Goal: Information Seeking & Learning: Learn about a topic

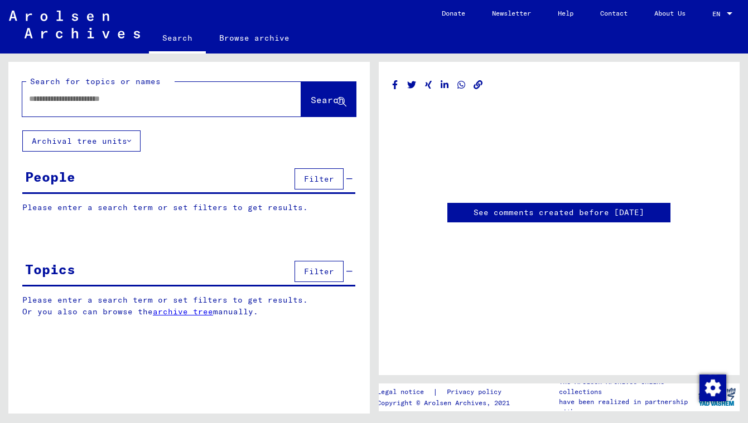
type input "********"
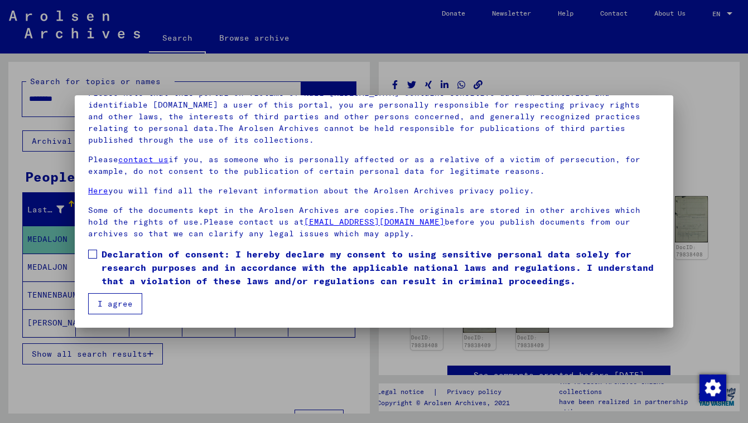
scroll to position [89, 0]
click at [94, 254] on span at bounding box center [92, 254] width 9 height 9
click at [112, 302] on button "I agree" at bounding box center [115, 303] width 54 height 21
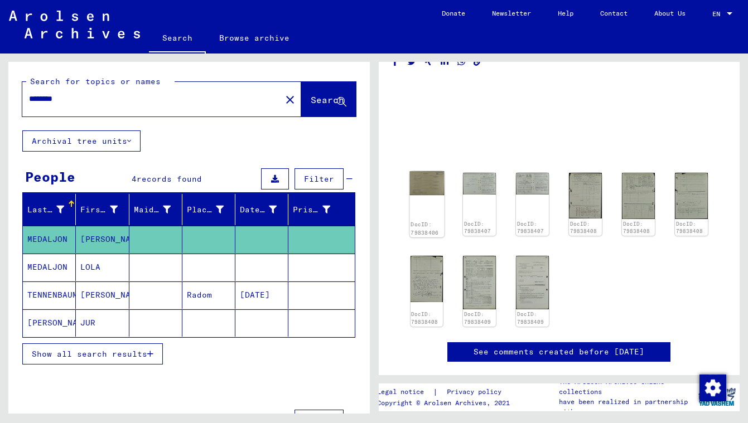
scroll to position [23, 0]
click at [428, 191] on img at bounding box center [426, 184] width 35 height 24
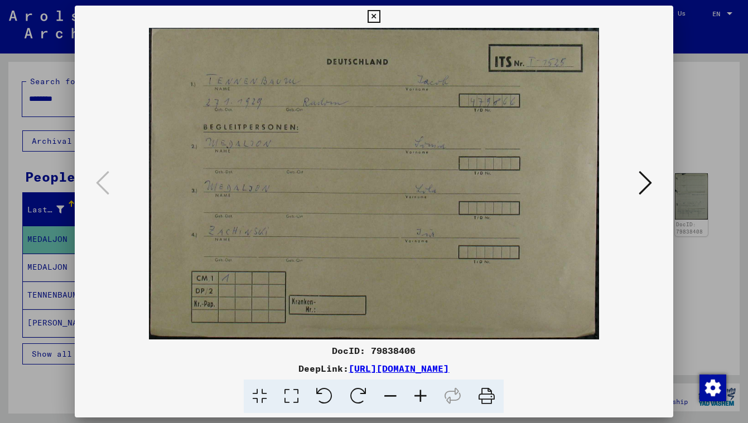
click at [653, 189] on button at bounding box center [645, 184] width 20 height 32
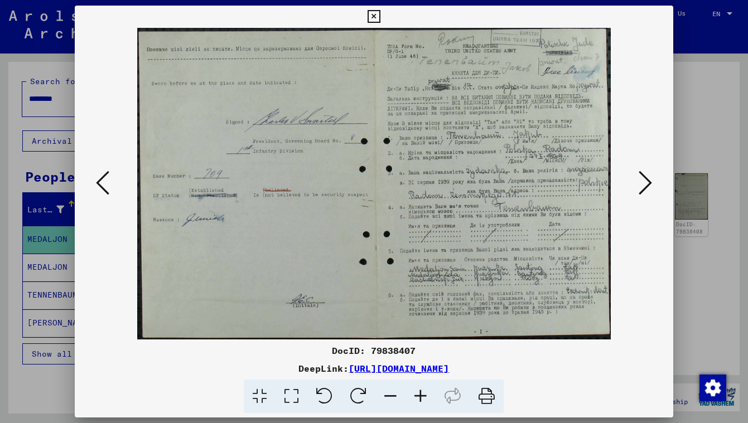
click at [103, 185] on icon at bounding box center [102, 183] width 13 height 27
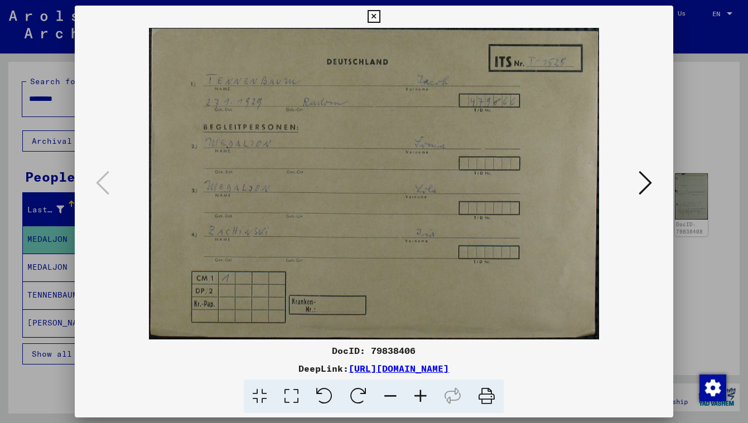
click at [649, 184] on icon at bounding box center [645, 183] width 13 height 27
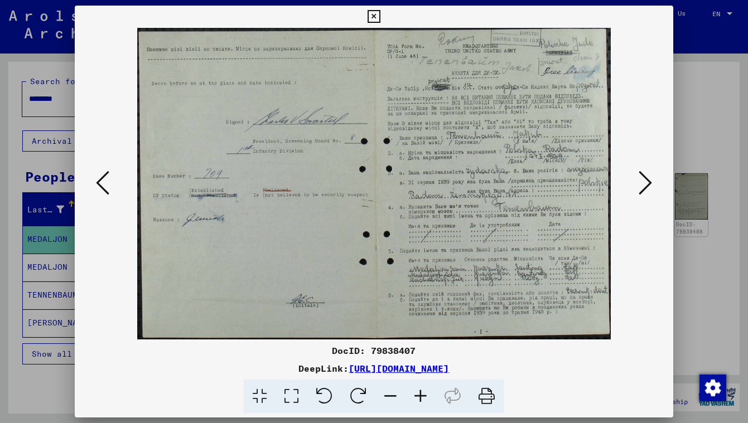
click at [649, 184] on icon at bounding box center [645, 183] width 13 height 27
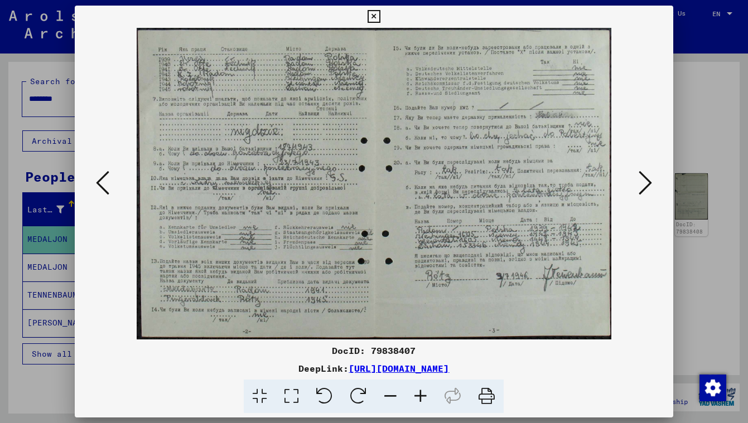
click at [649, 184] on icon at bounding box center [645, 183] width 13 height 27
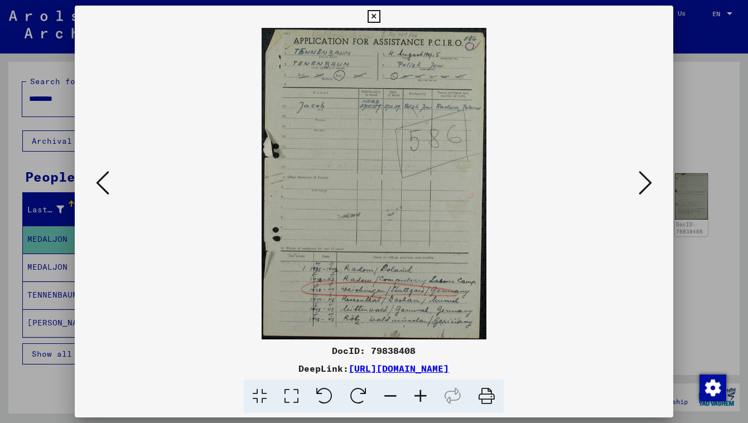
click at [649, 184] on icon at bounding box center [645, 183] width 13 height 27
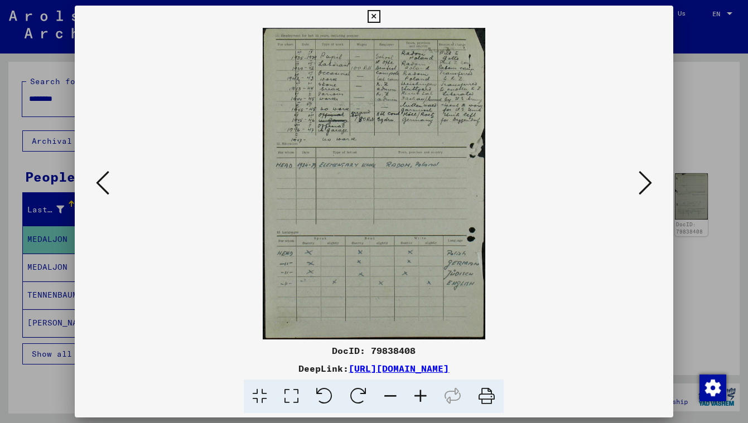
click at [649, 184] on icon at bounding box center [645, 183] width 13 height 27
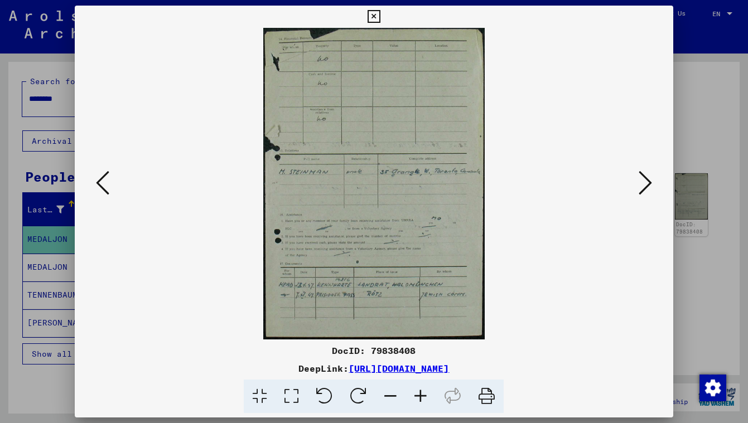
click at [649, 184] on icon at bounding box center [645, 183] width 13 height 27
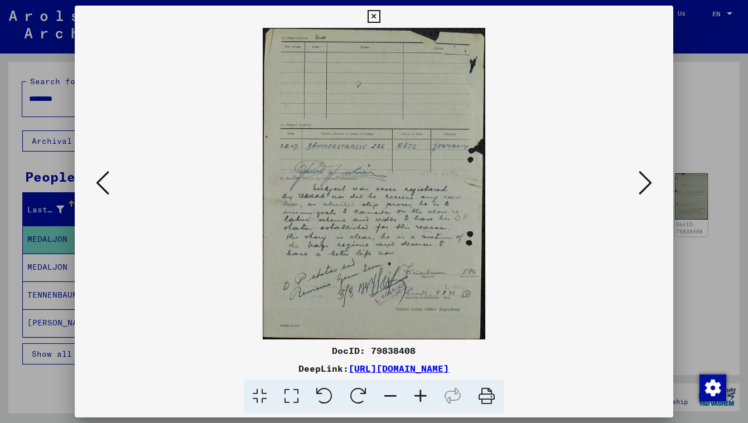
click at [101, 180] on icon at bounding box center [102, 183] width 13 height 27
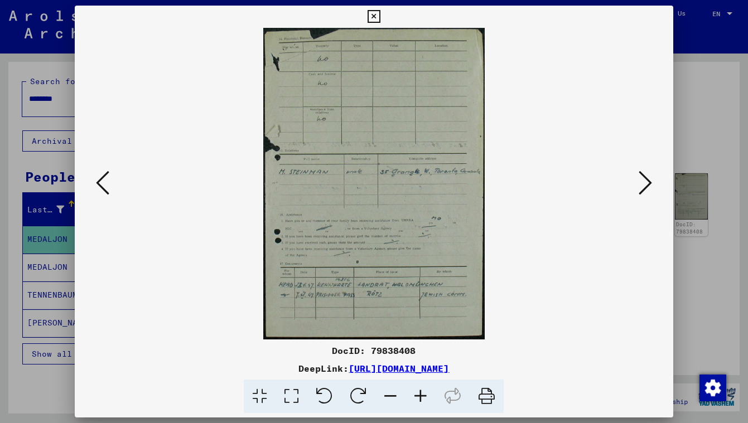
click at [646, 181] on icon at bounding box center [645, 183] width 13 height 27
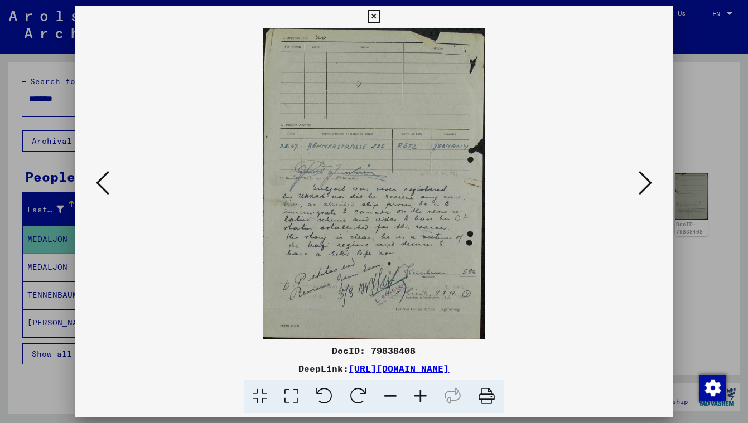
click at [646, 181] on icon at bounding box center [645, 183] width 13 height 27
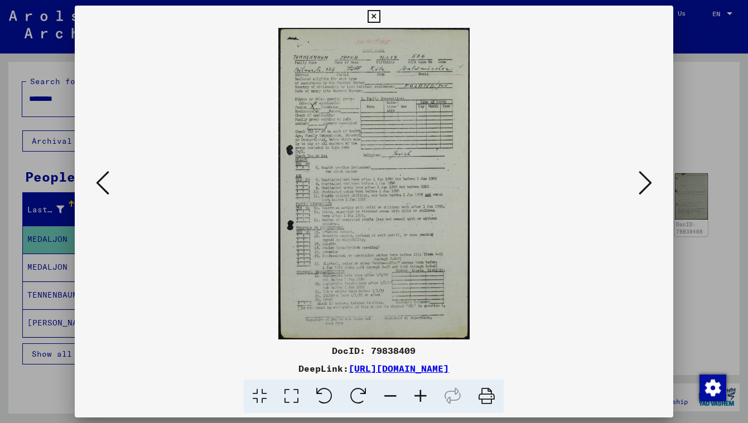
click at [646, 181] on icon at bounding box center [645, 183] width 13 height 27
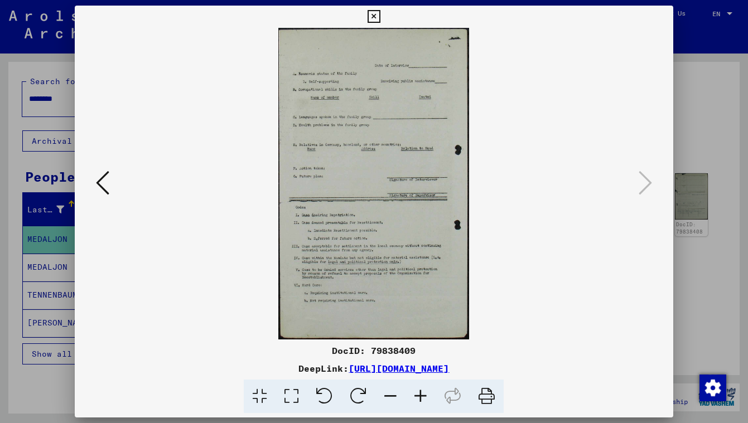
click at [105, 189] on icon at bounding box center [102, 183] width 13 height 27
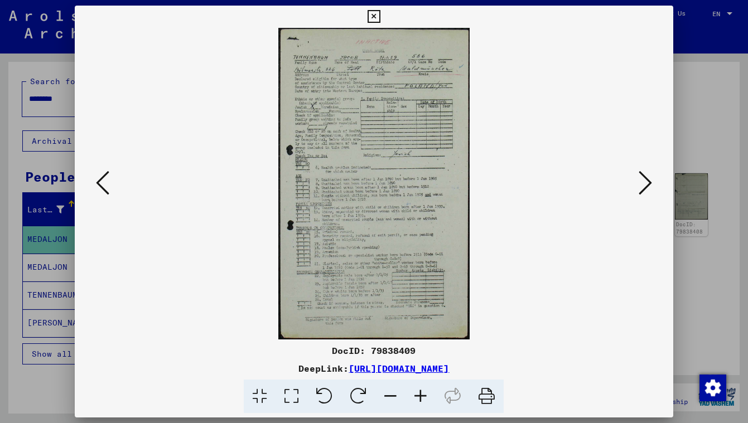
click at [105, 189] on icon at bounding box center [102, 183] width 13 height 27
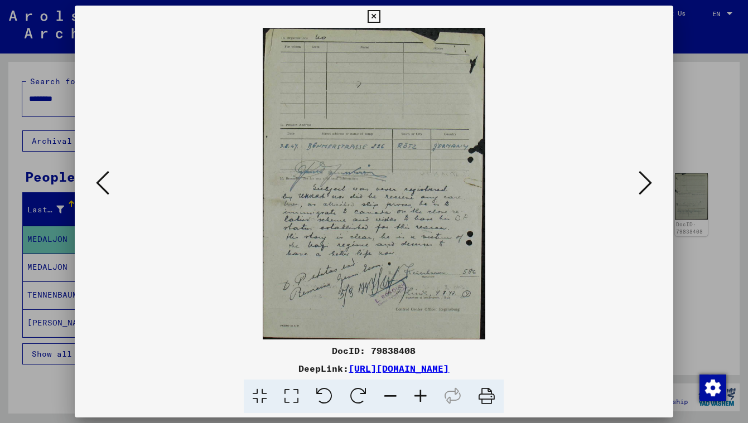
click at [105, 189] on icon at bounding box center [102, 183] width 13 height 27
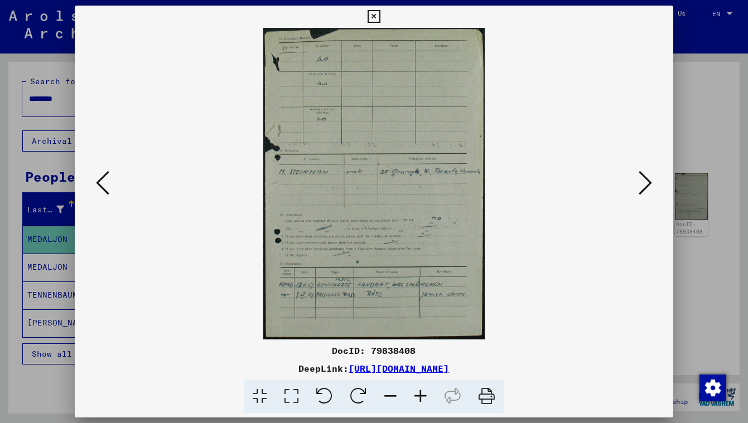
click at [105, 189] on icon at bounding box center [102, 183] width 13 height 27
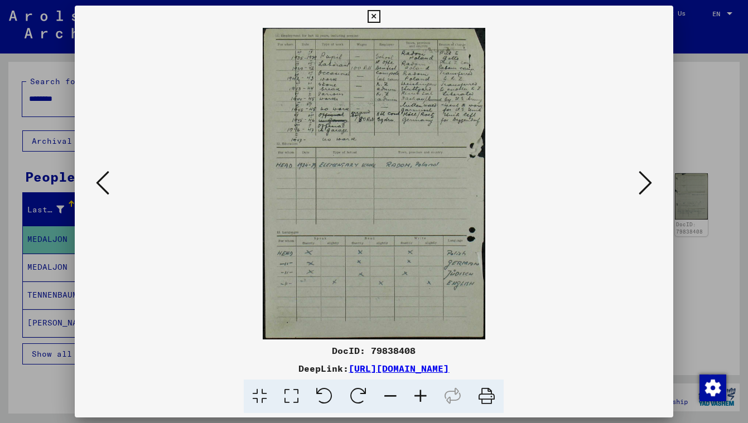
click at [105, 189] on icon at bounding box center [102, 183] width 13 height 27
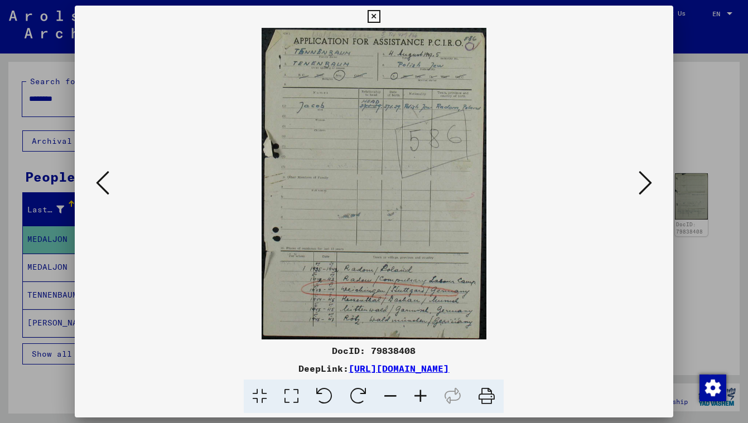
click at [105, 189] on icon at bounding box center [102, 183] width 13 height 27
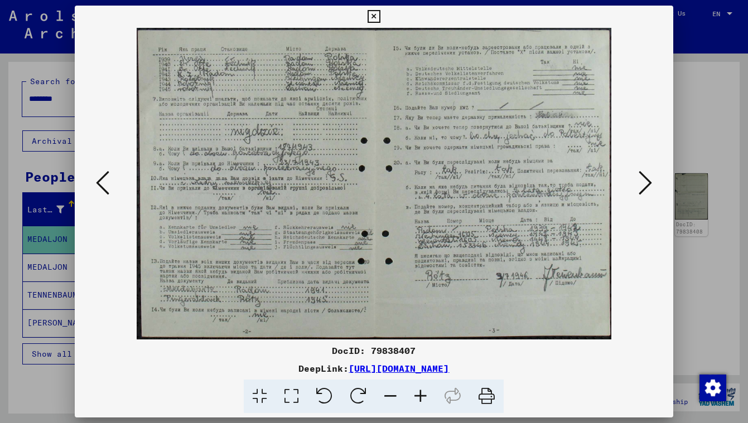
click at [647, 174] on icon at bounding box center [645, 183] width 13 height 27
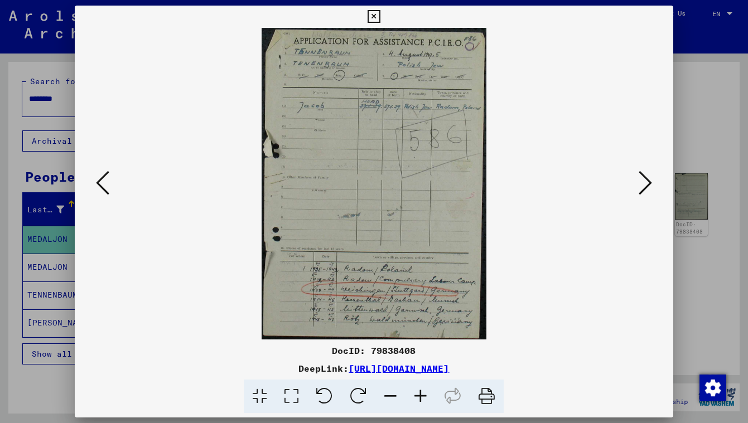
click at [380, 18] on icon at bounding box center [374, 16] width 13 height 13
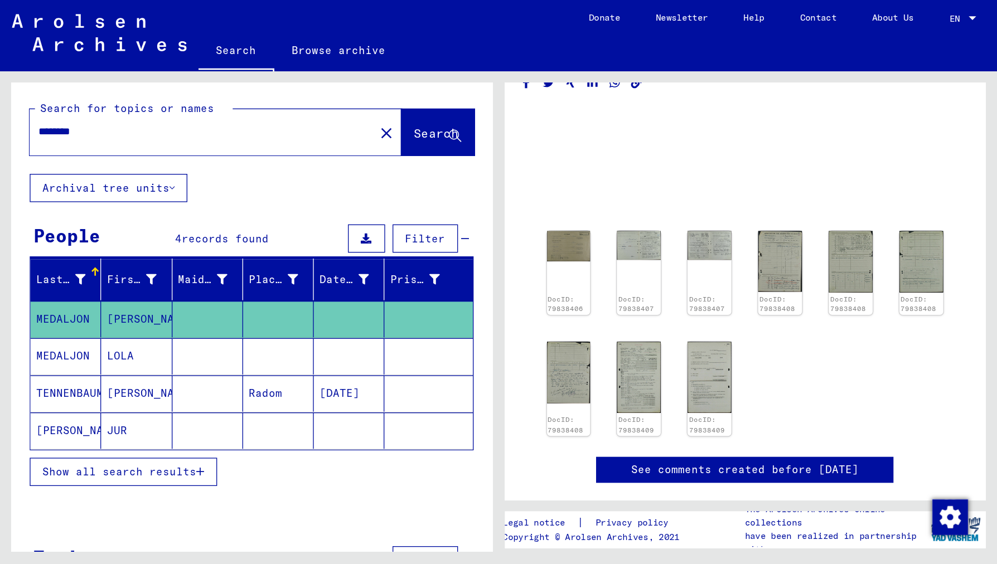
scroll to position [0, 0]
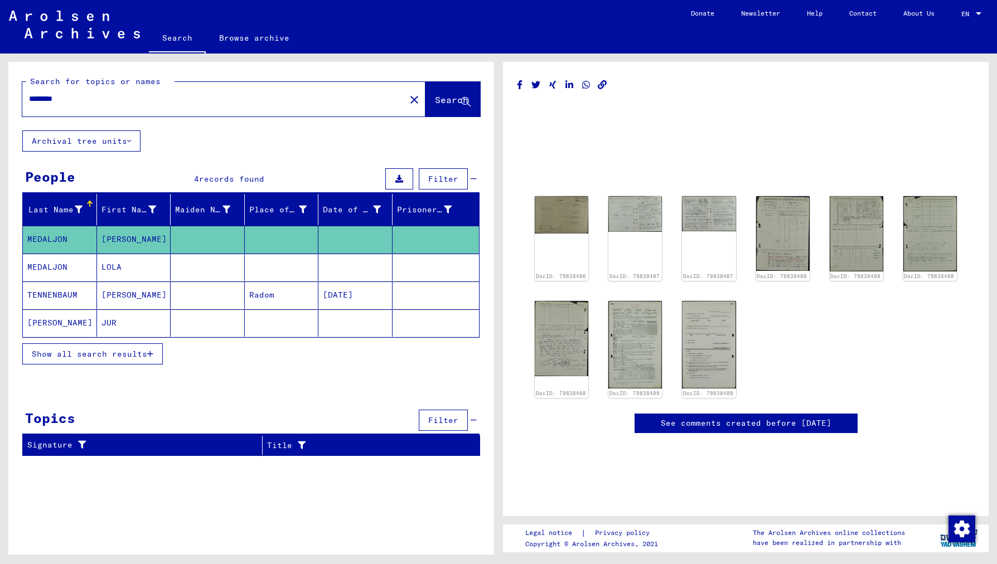
click at [596, 174] on mat-grid-list at bounding box center [746, 167] width 458 height 50
click at [559, 214] on img at bounding box center [562, 213] width 56 height 39
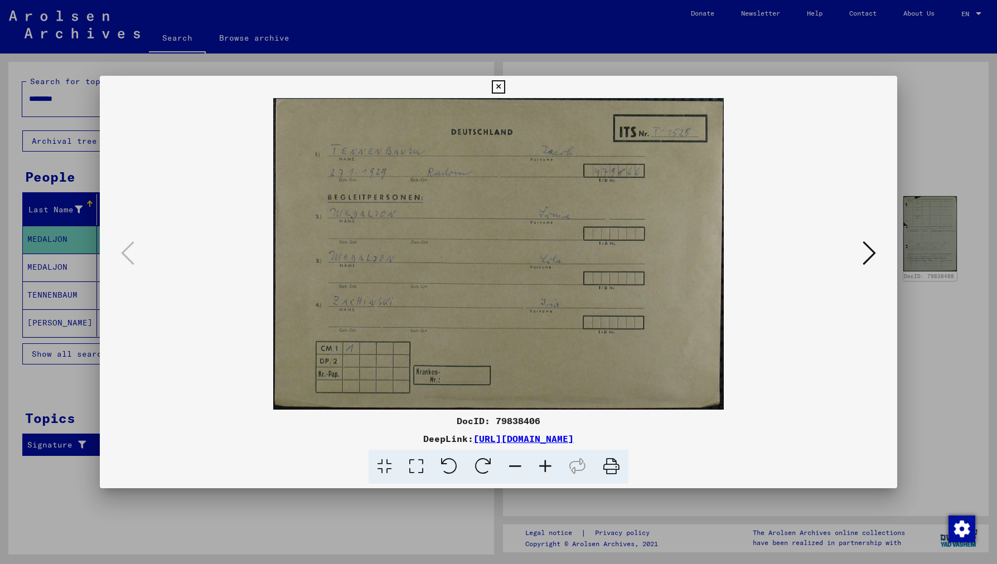
click at [618, 423] on icon at bounding box center [612, 467] width 34 height 34
click at [747, 257] on icon at bounding box center [869, 253] width 13 height 27
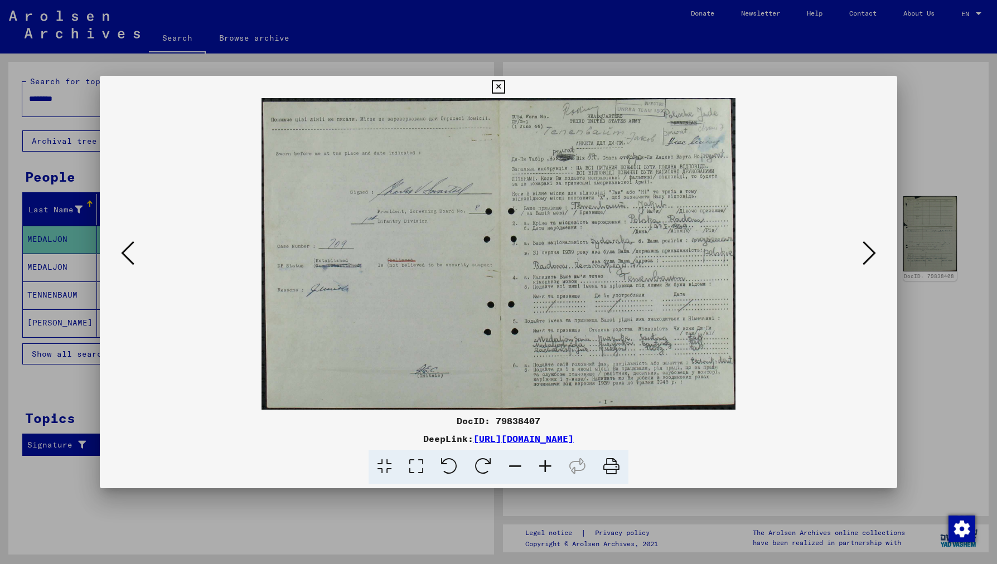
click at [614, 423] on icon at bounding box center [612, 467] width 34 height 34
click at [747, 255] on icon at bounding box center [869, 253] width 13 height 27
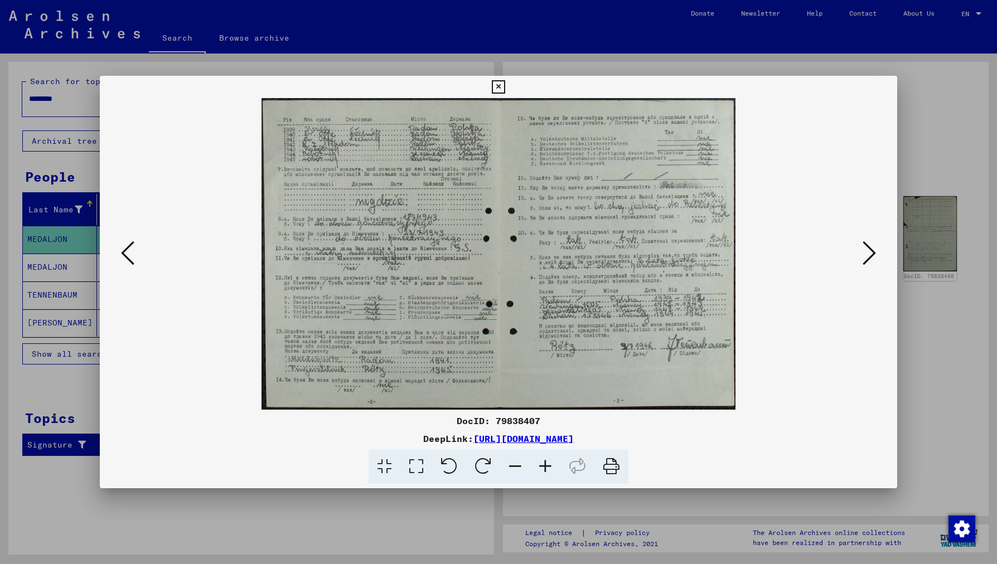
click at [608, 423] on icon at bounding box center [612, 467] width 34 height 34
click at [747, 252] on icon at bounding box center [869, 253] width 13 height 27
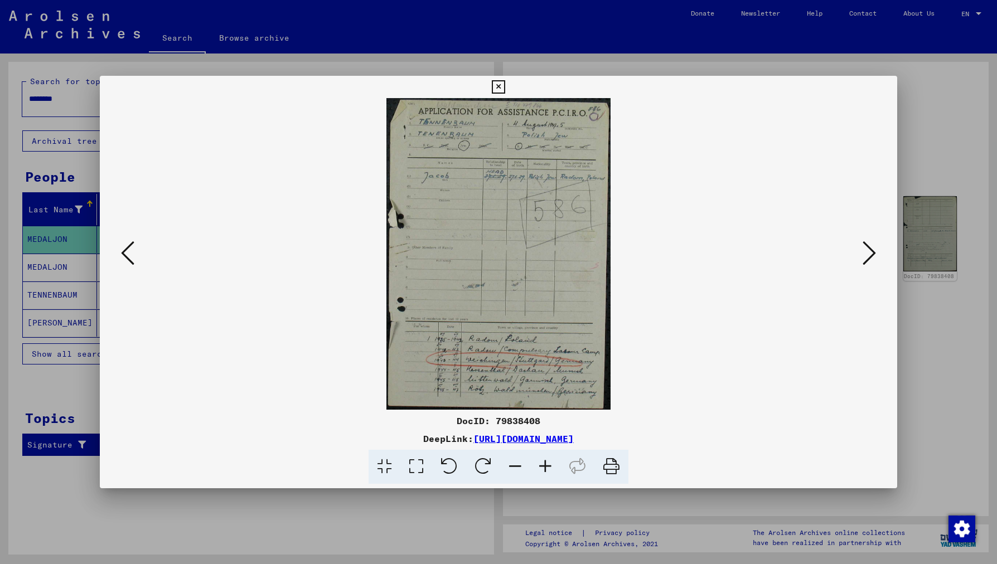
click at [607, 423] on icon at bounding box center [612, 467] width 34 height 34
click at [747, 254] on icon at bounding box center [869, 253] width 13 height 27
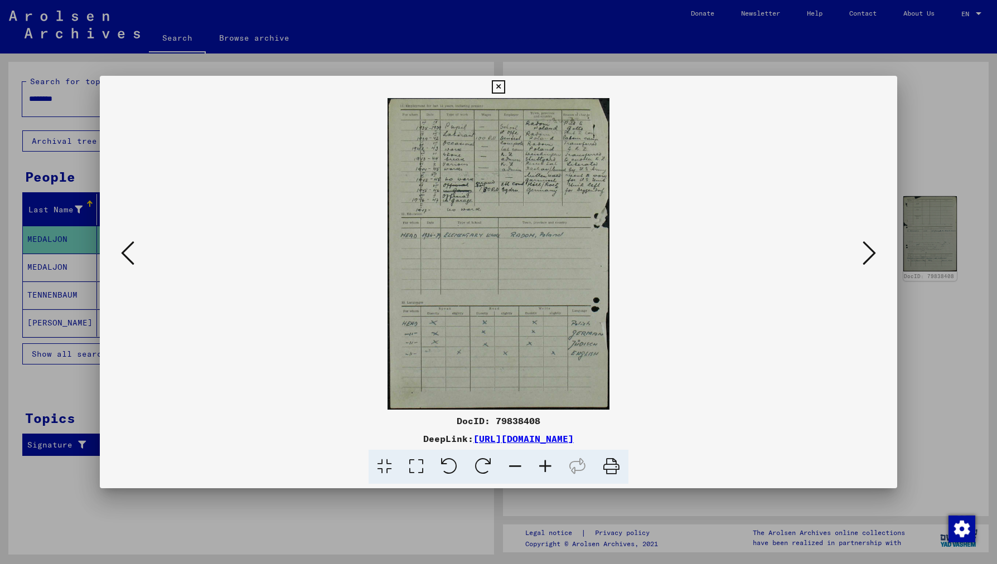
click at [610, 423] on icon at bounding box center [612, 467] width 34 height 34
click at [747, 259] on icon at bounding box center [869, 253] width 13 height 27
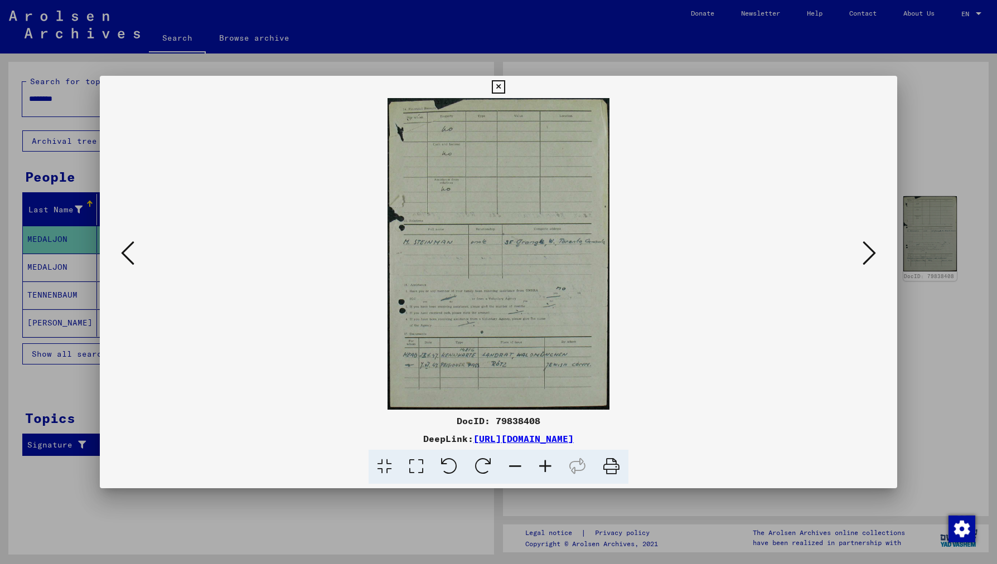
click at [614, 423] on icon at bounding box center [612, 467] width 34 height 34
click at [747, 259] on icon at bounding box center [869, 253] width 13 height 27
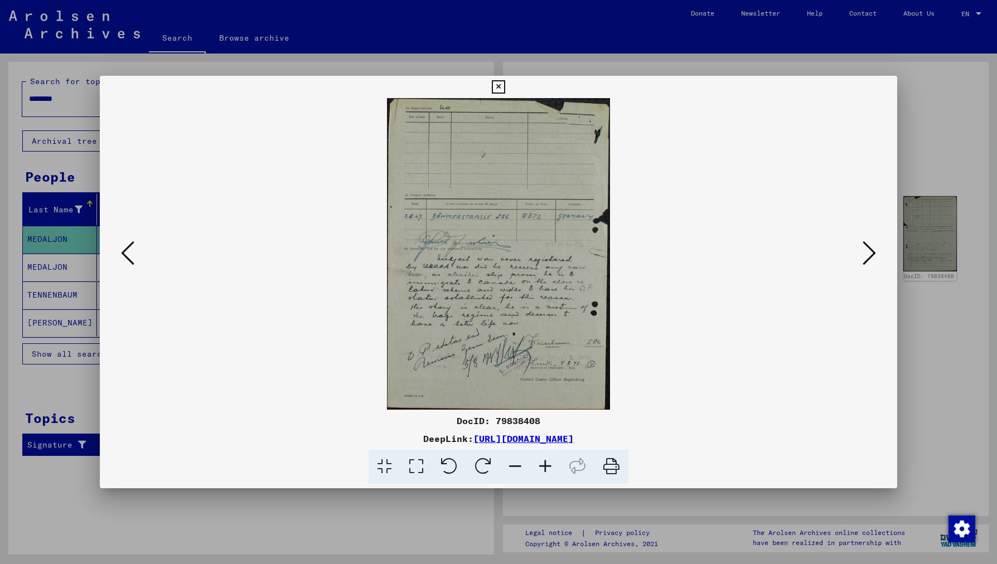
click at [614, 423] on icon at bounding box center [612, 467] width 34 height 34
click at [747, 250] on icon at bounding box center [869, 253] width 13 height 27
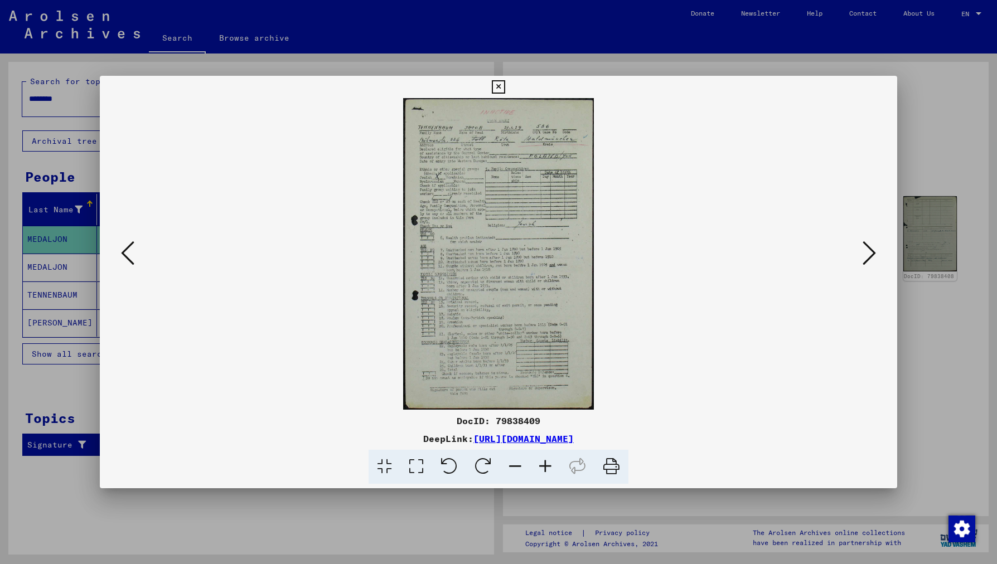
click at [611, 423] on icon at bounding box center [612, 467] width 34 height 34
click at [747, 255] on icon at bounding box center [869, 253] width 13 height 27
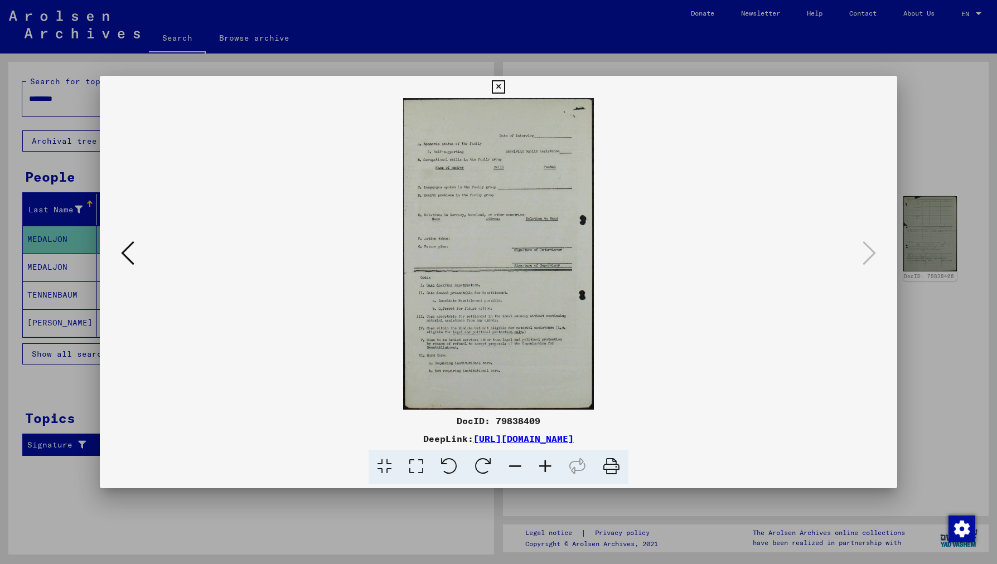
click at [608, 423] on icon at bounding box center [612, 467] width 34 height 34
click at [505, 88] on icon at bounding box center [498, 86] width 13 height 13
